Goal: Information Seeking & Learning: Learn about a topic

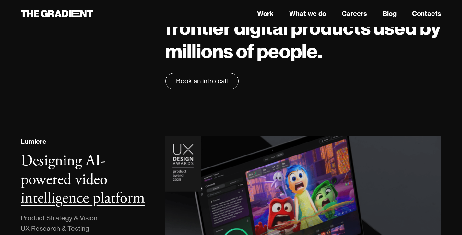
scroll to position [89, 0]
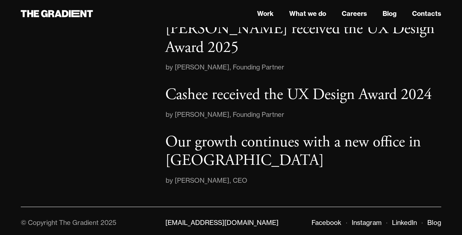
scroll to position [687, 0]
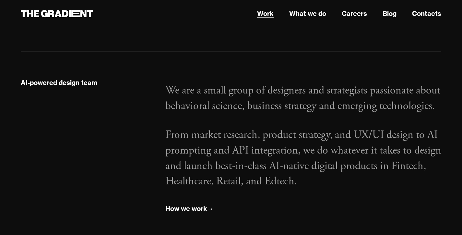
click at [264, 15] on link "Work" at bounding box center [265, 14] width 17 height 10
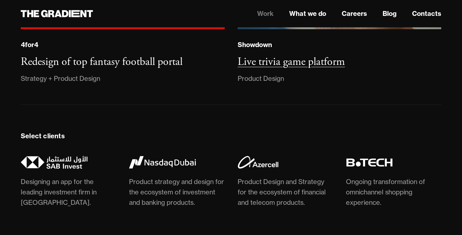
scroll to position [1659, 0]
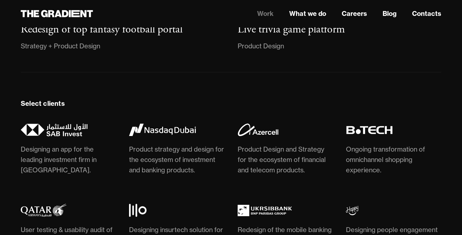
click at [271, 14] on link "Work" at bounding box center [265, 14] width 17 height 10
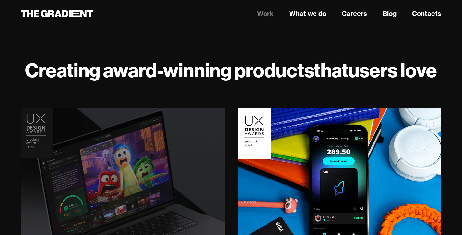
click at [170, 161] on img at bounding box center [123, 185] width 208 height 159
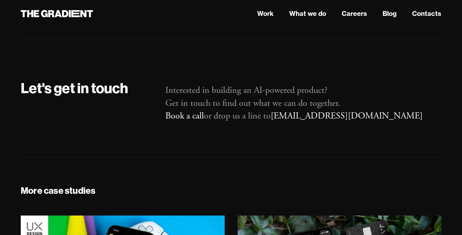
scroll to position [4234, 0]
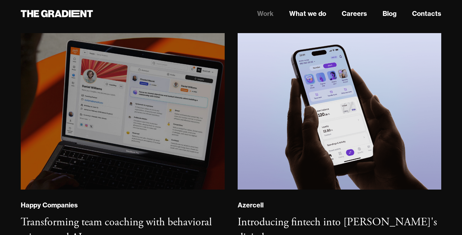
scroll to position [368, 0]
